Goal: Task Accomplishment & Management: Use online tool/utility

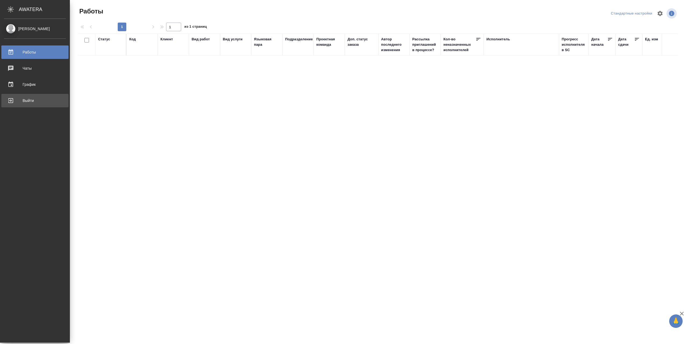
click at [36, 99] on div "Выйти" at bounding box center [35, 101] width 62 height 8
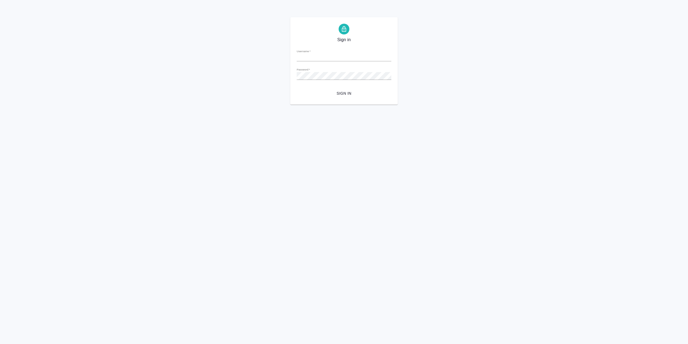
type input "r.sarkhatov@awatera.com"
click at [352, 96] on span "Sign in" at bounding box center [344, 93] width 86 height 7
